Goal: Check status: Check status

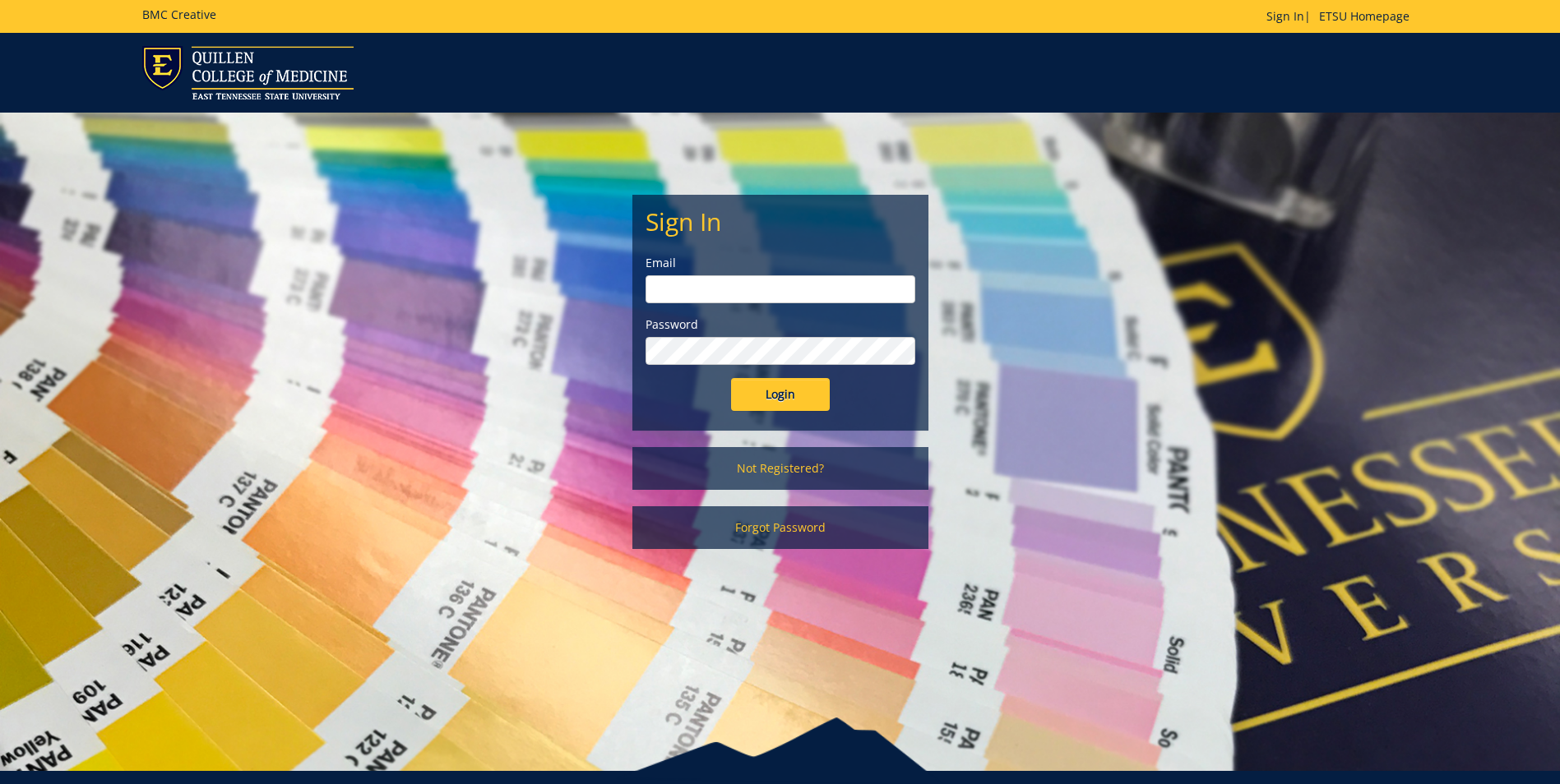
click at [714, 295] on input "email" at bounding box center [780, 289] width 269 height 28
type input "[EMAIL_ADDRESS][DOMAIN_NAME]"
click at [731, 378] on input "Login" at bounding box center [780, 395] width 99 height 33
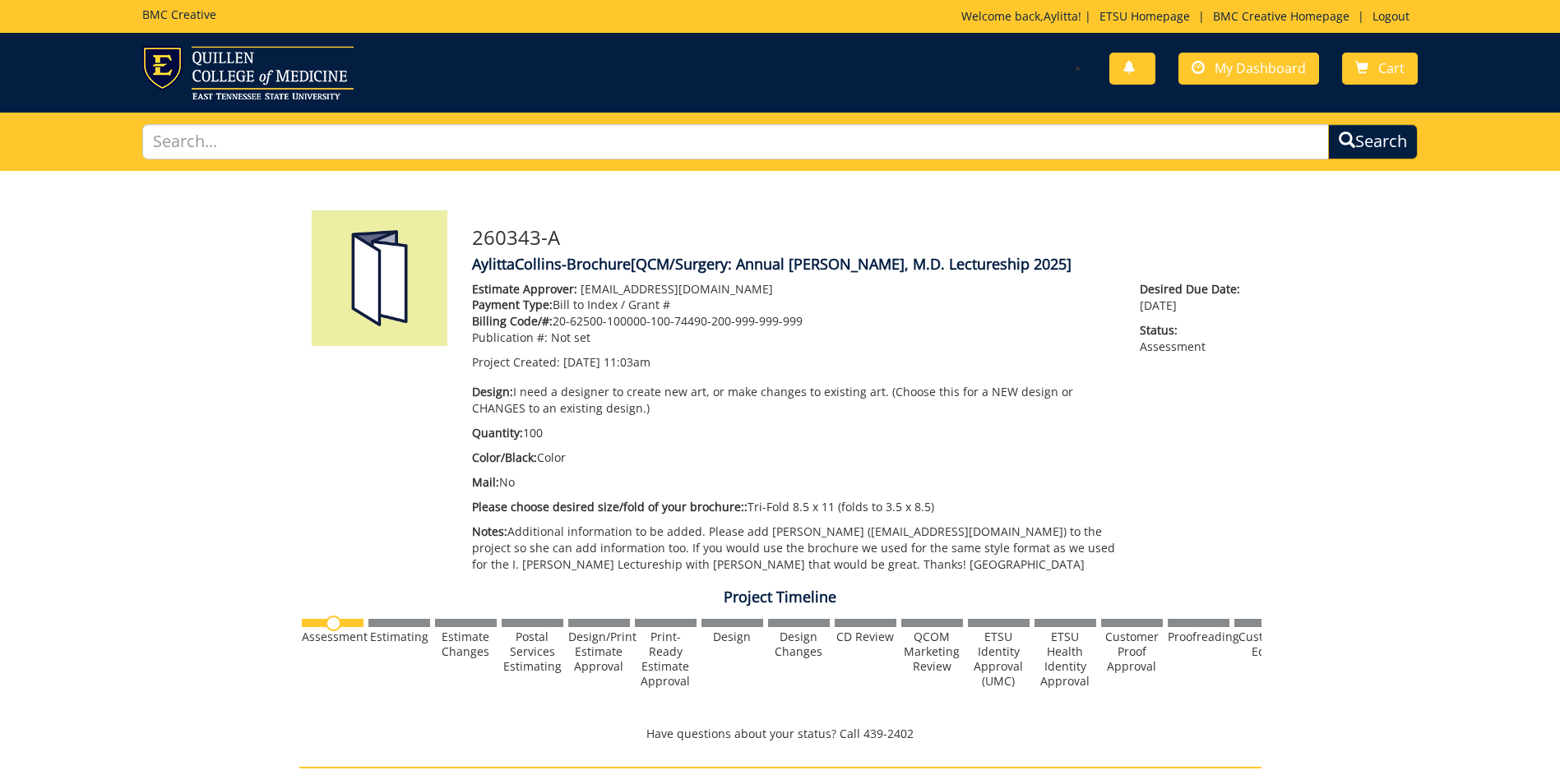
scroll to position [13, 0]
click at [1252, 67] on span "My Dashboard" at bounding box center [1260, 68] width 91 height 18
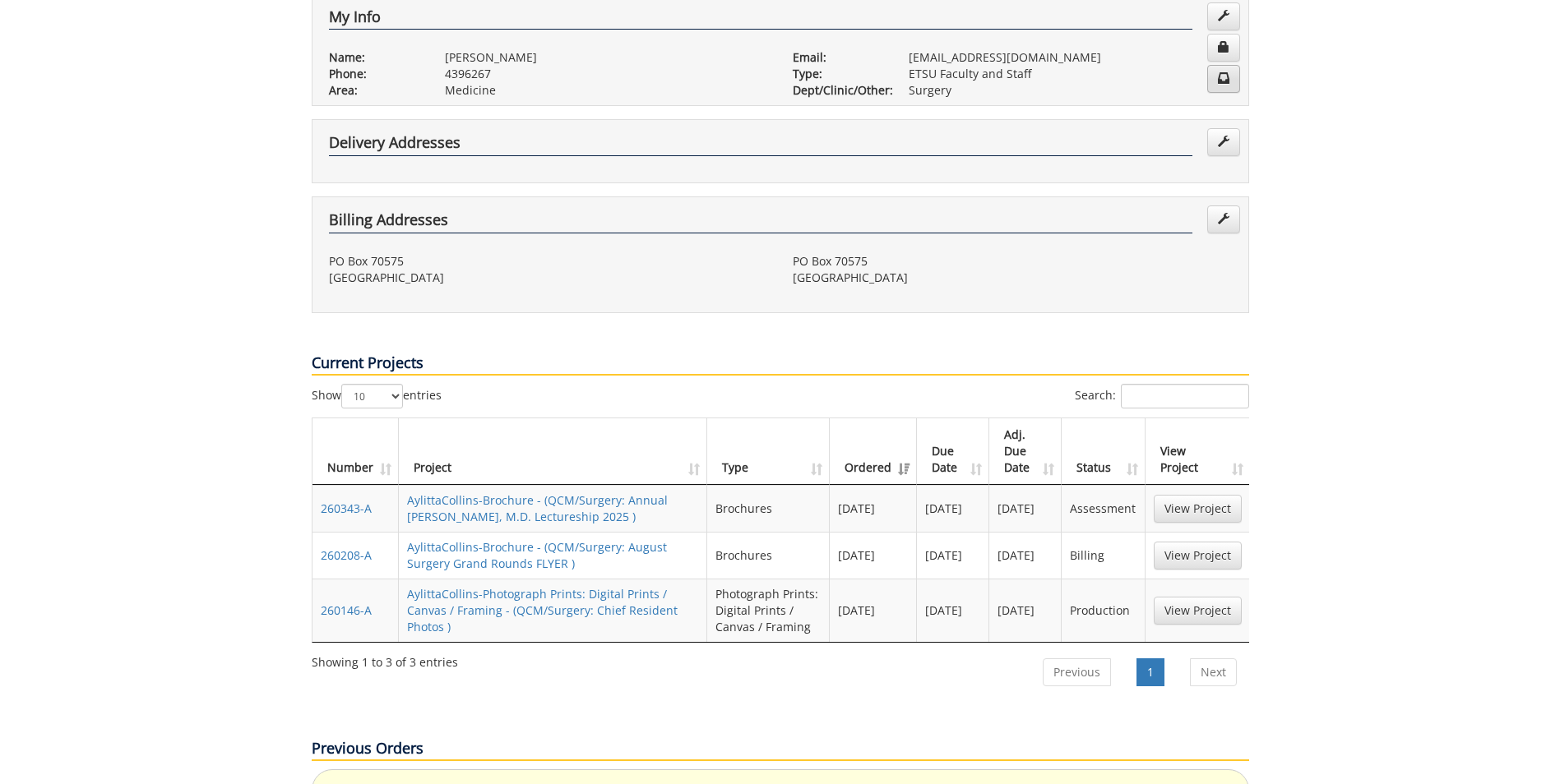
scroll to position [493, 0]
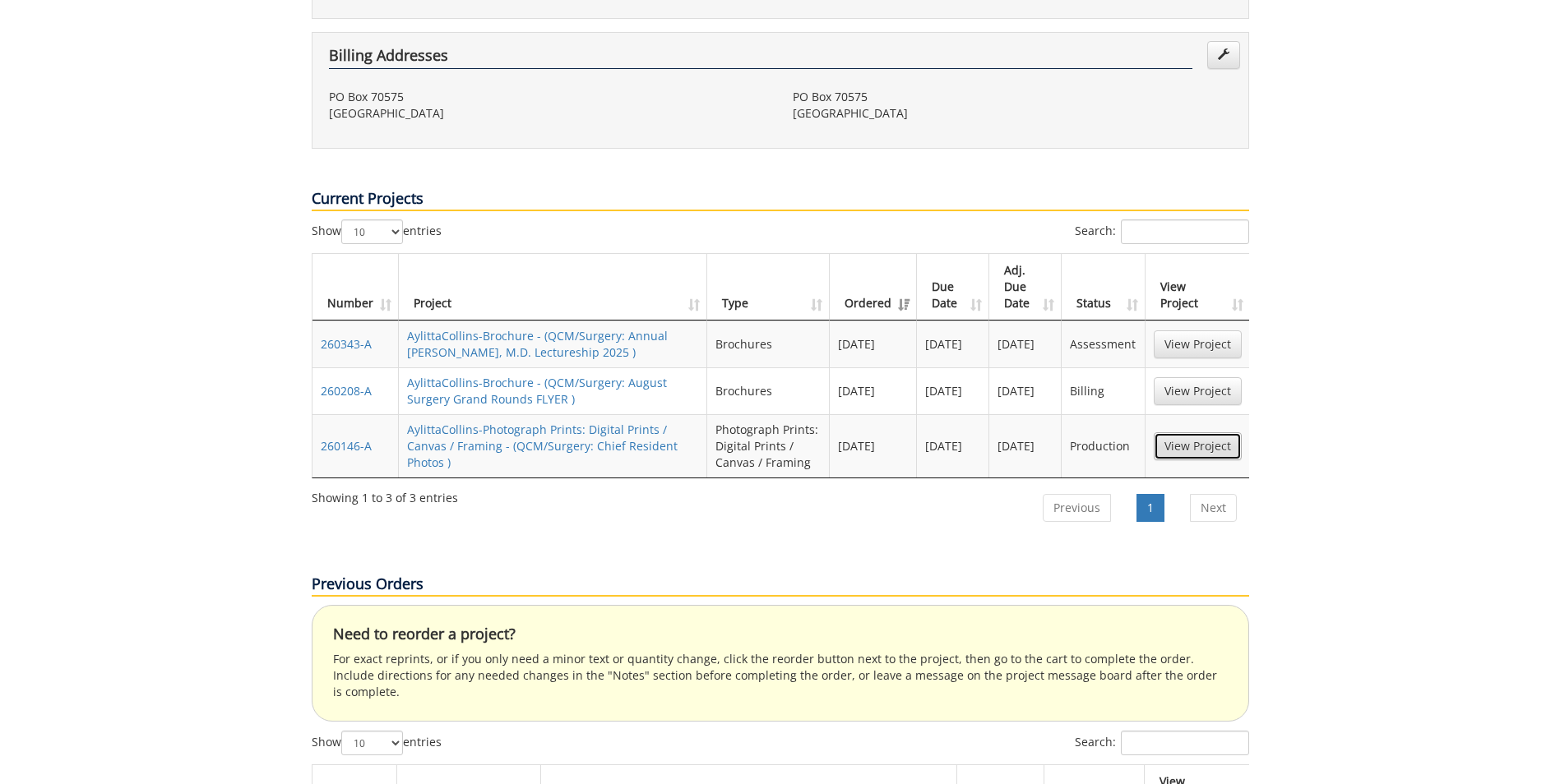
click at [1201, 433] on link "View Project" at bounding box center [1197, 447] width 88 height 28
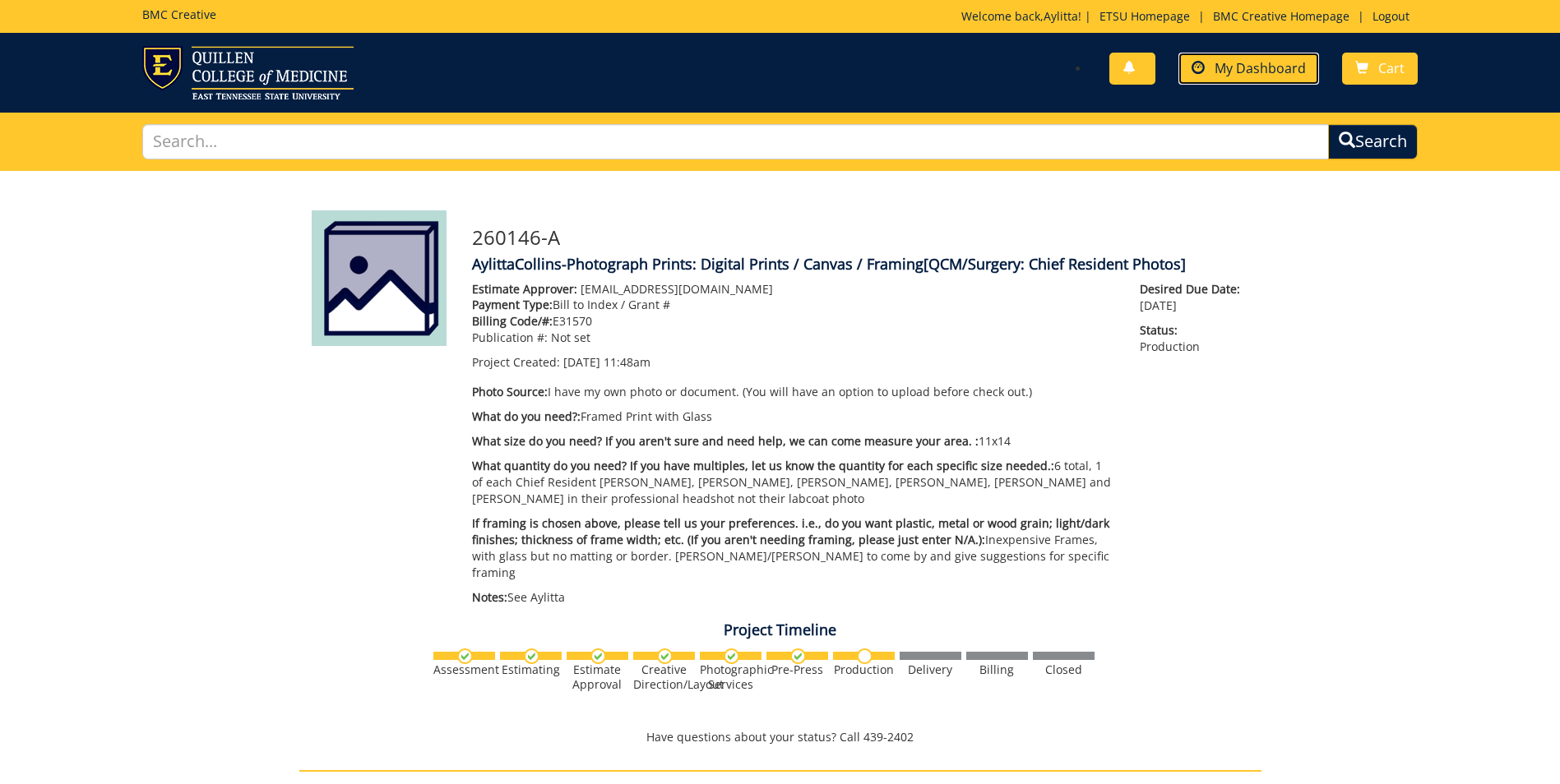
click at [1264, 69] on span "My Dashboard" at bounding box center [1260, 68] width 91 height 18
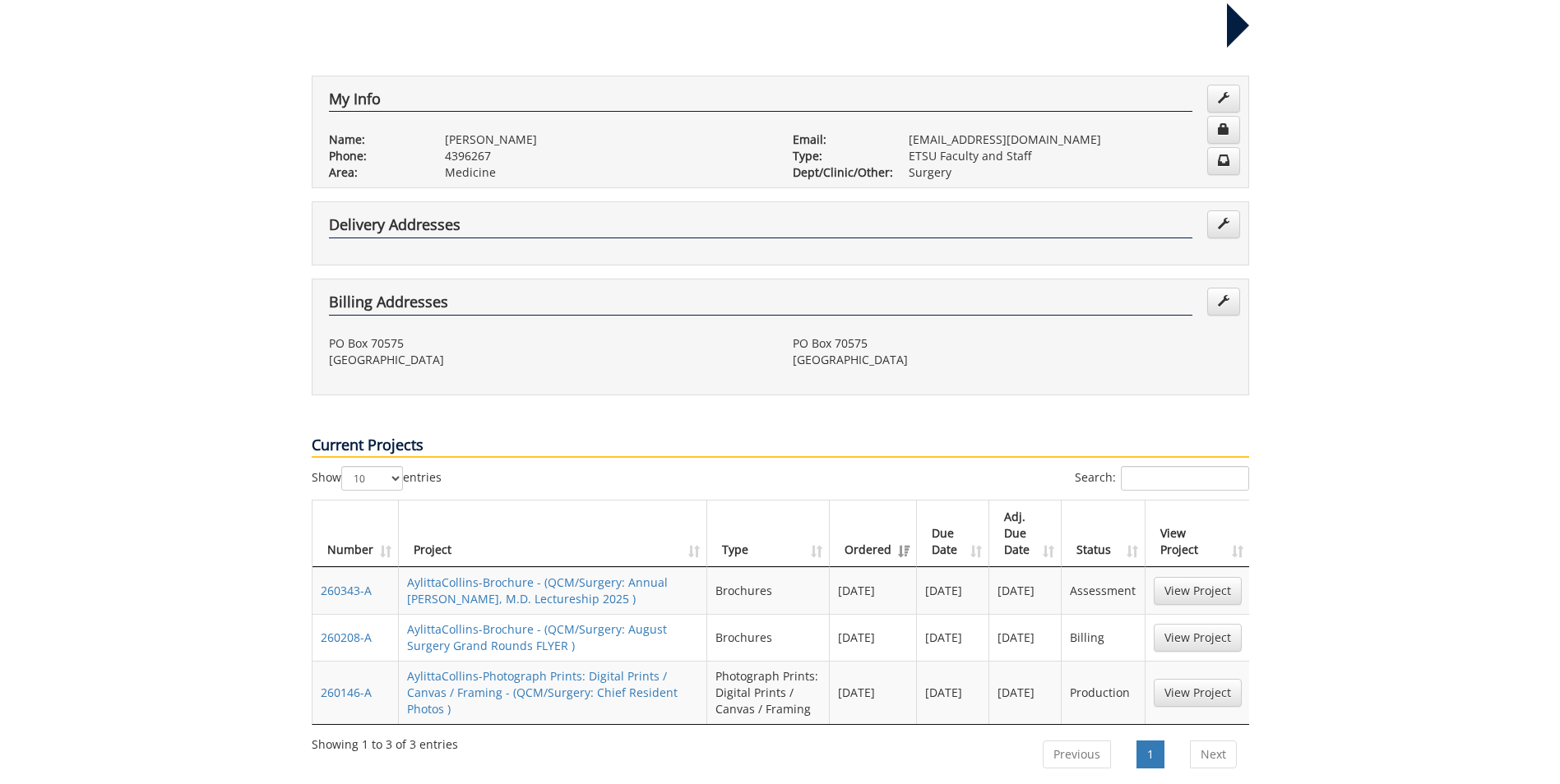
scroll to position [411, 0]
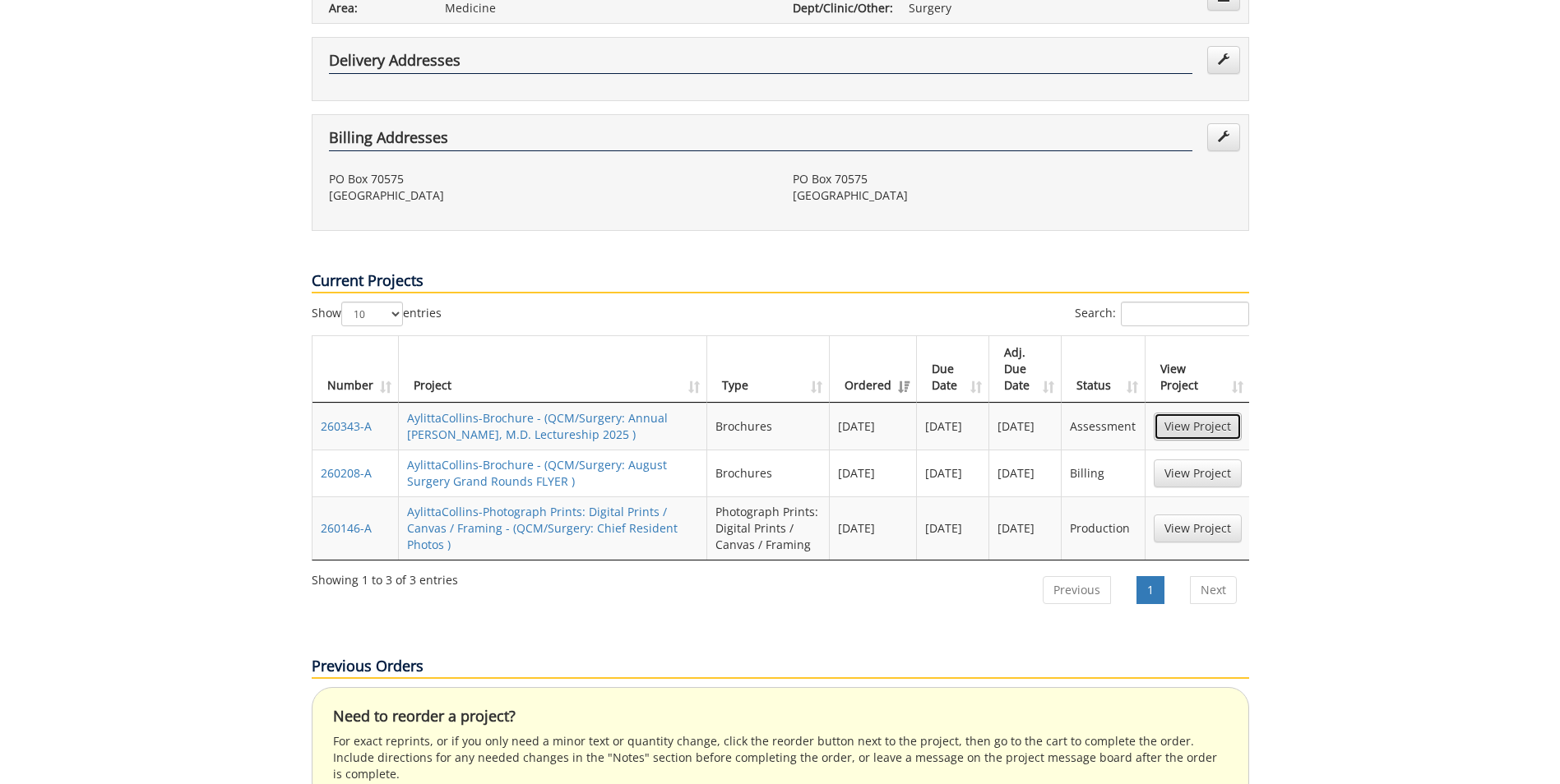
click at [1200, 413] on link "View Project" at bounding box center [1197, 427] width 88 height 28
